Goal: Transaction & Acquisition: Purchase product/service

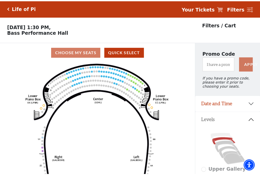
scroll to position [24, 0]
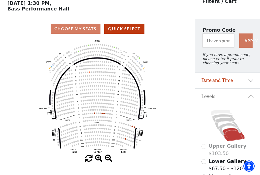
scroll to position [24, 0]
